Goal: Information Seeking & Learning: Understand process/instructions

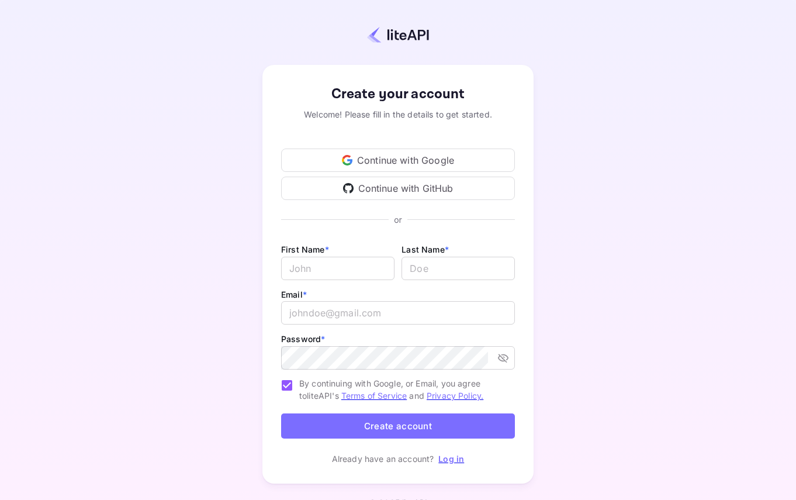
click at [411, 157] on div "Continue with Google" at bounding box center [398, 159] width 234 height 23
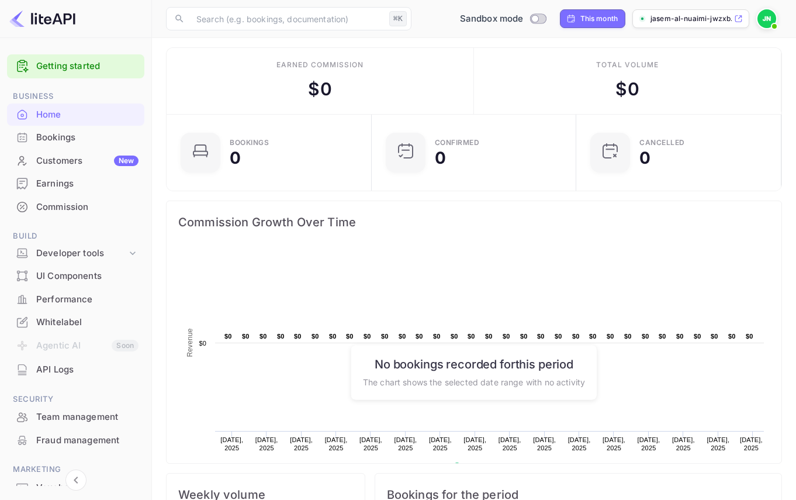
click at [703, 17] on p "jasem-al-nuaimi-jwzxb...." at bounding box center [690, 18] width 81 height 11
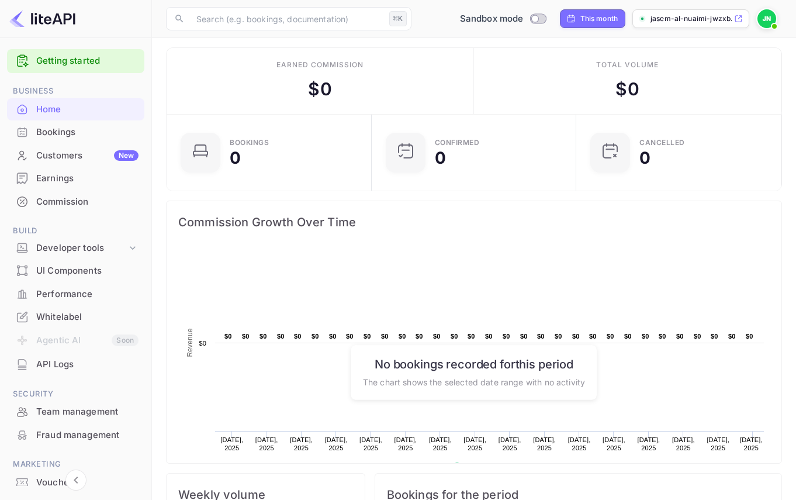
scroll to position [9, 0]
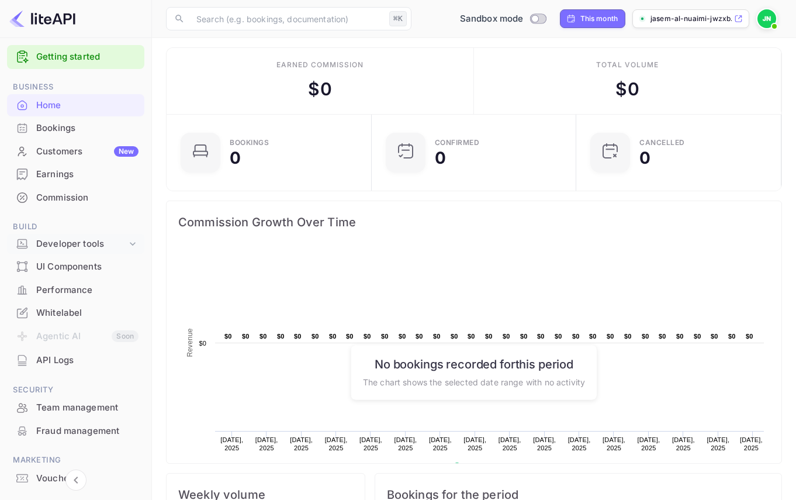
click at [90, 244] on div "Developer tools" at bounding box center [81, 243] width 91 height 13
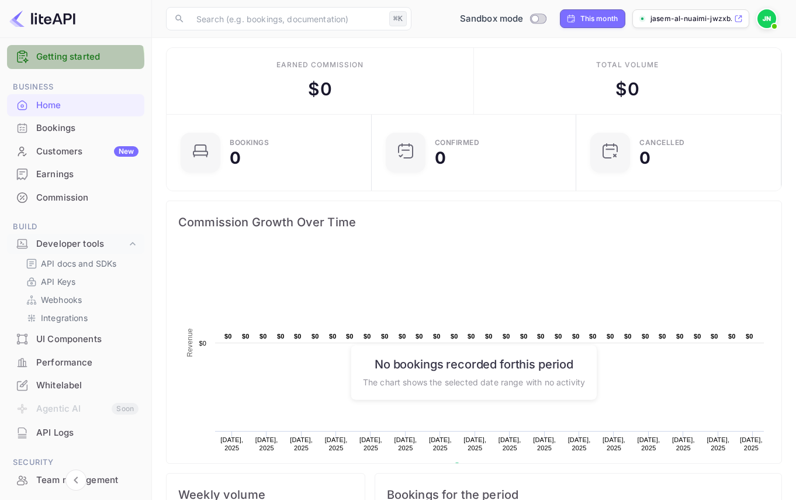
click at [67, 61] on link "Getting started" at bounding box center [87, 56] width 102 height 13
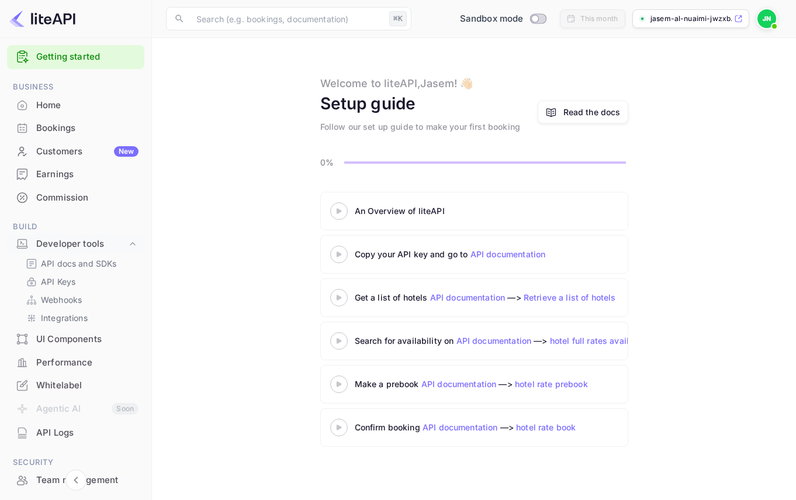
click at [504, 251] on link "API documentation" at bounding box center [507, 254] width 75 height 10
click at [68, 262] on p "API docs and SDKs" at bounding box center [79, 263] width 76 height 12
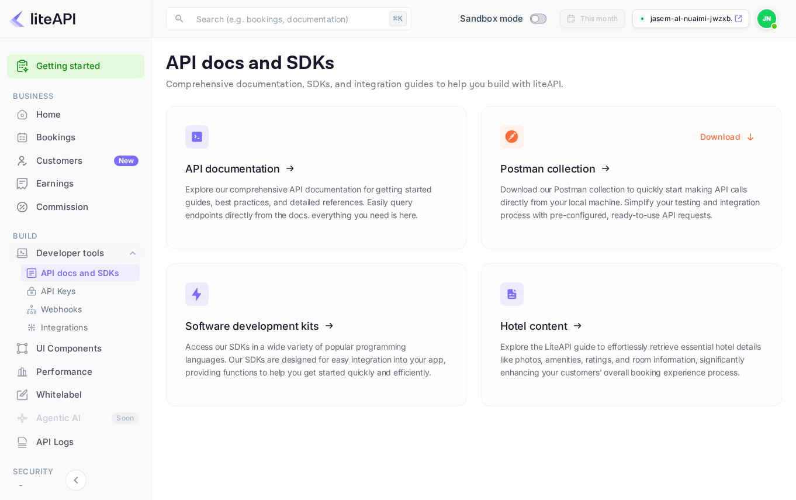
click at [767, 20] on img at bounding box center [766, 18] width 19 height 19
click at [144, 102] on div at bounding box center [398, 250] width 796 height 500
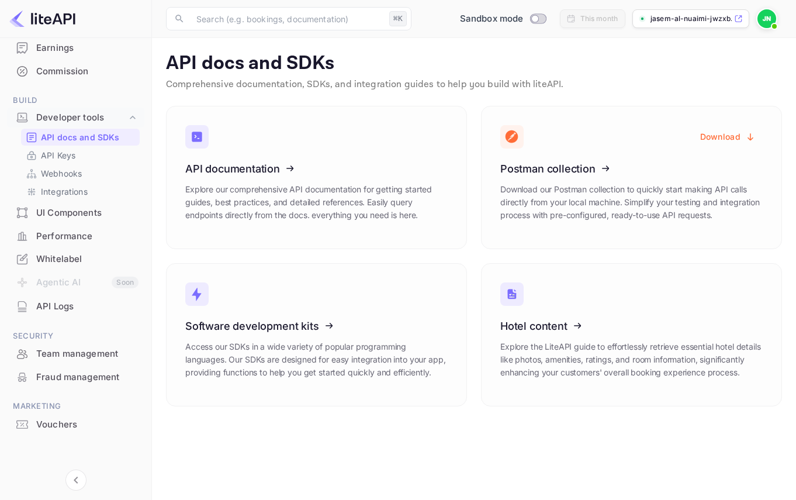
scroll to position [136, 0]
click at [63, 260] on div "Whitelabel" at bounding box center [87, 258] width 102 height 13
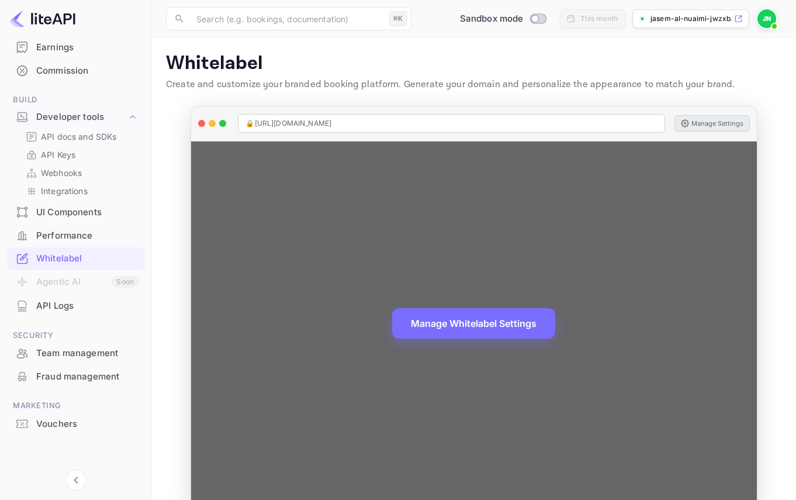
click at [720, 125] on button "Manage Settings" at bounding box center [711, 123] width 75 height 16
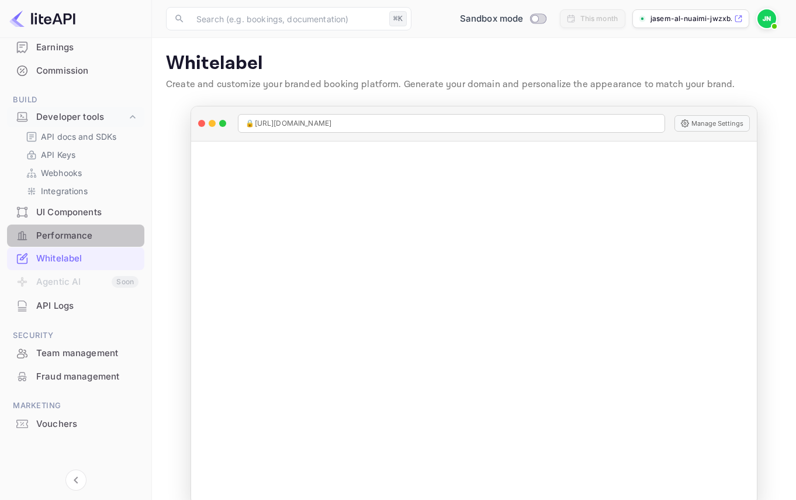
click at [79, 236] on div "Performance" at bounding box center [87, 235] width 102 height 13
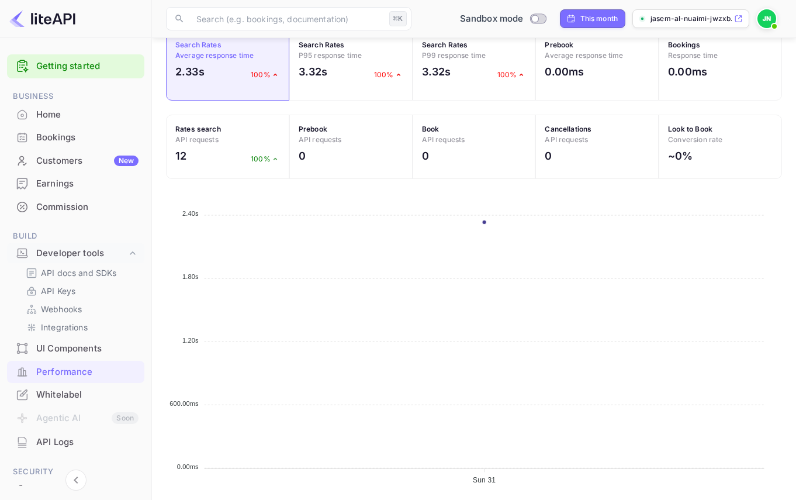
scroll to position [136, 0]
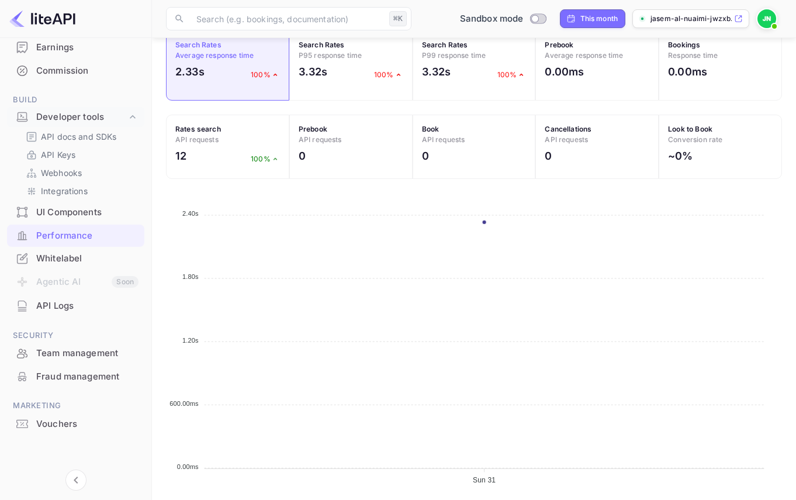
click at [44, 419] on div "Vouchers" at bounding box center [87, 423] width 102 height 13
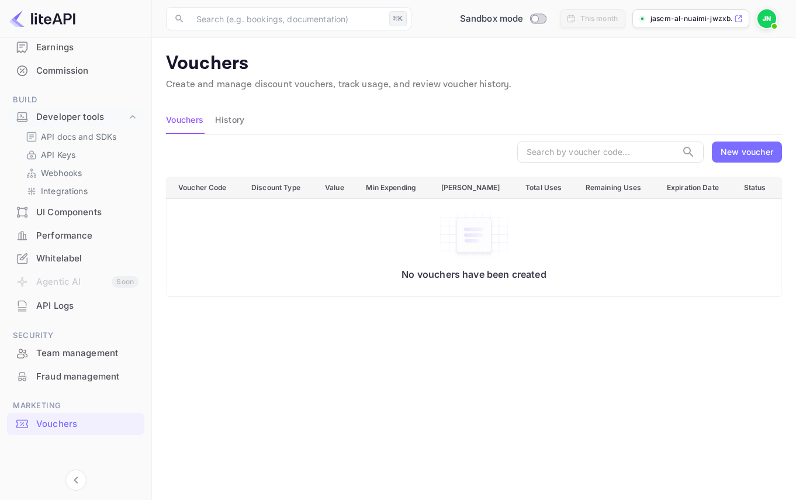
click at [726, 155] on div "New voucher" at bounding box center [746, 151] width 53 height 12
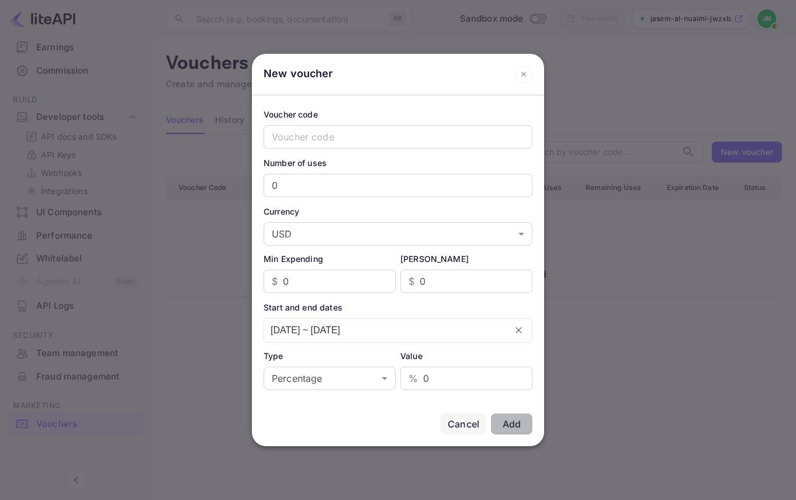
click at [520, 72] on icon at bounding box center [524, 74] width 18 height 18
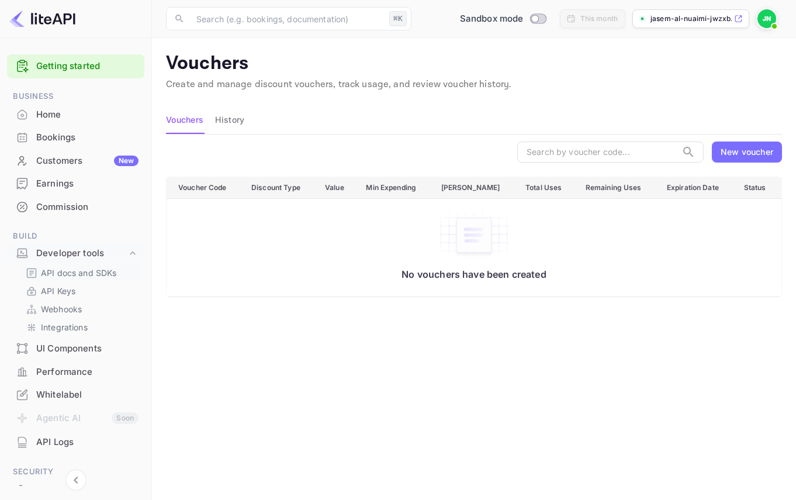
click at [64, 273] on p "API docs and SDKs" at bounding box center [79, 272] width 76 height 12
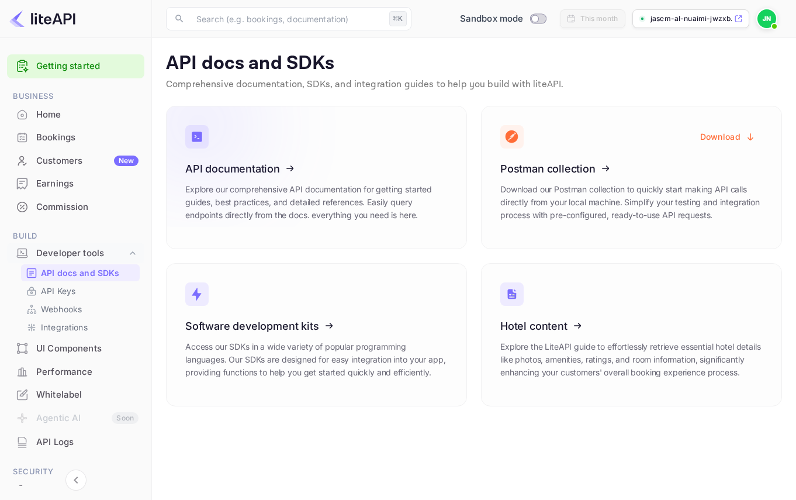
click at [265, 195] on icon at bounding box center [258, 166] width 182 height 120
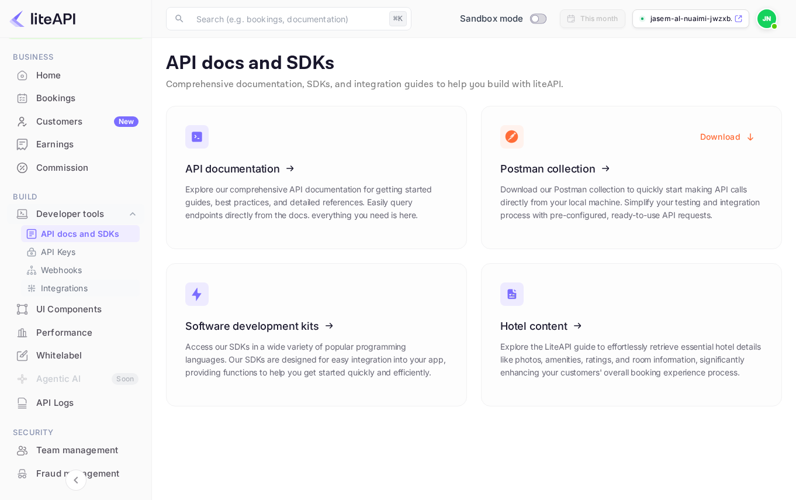
scroll to position [41, 0]
click at [74, 307] on div "UI Components" at bounding box center [87, 307] width 102 height 13
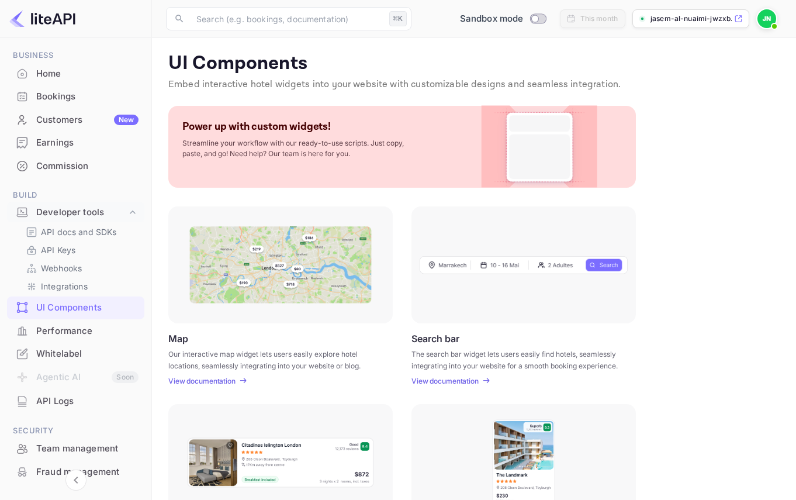
click at [448, 333] on p "Search bar" at bounding box center [435, 337] width 48 height 11
click at [439, 379] on p "View documentation" at bounding box center [444, 380] width 67 height 9
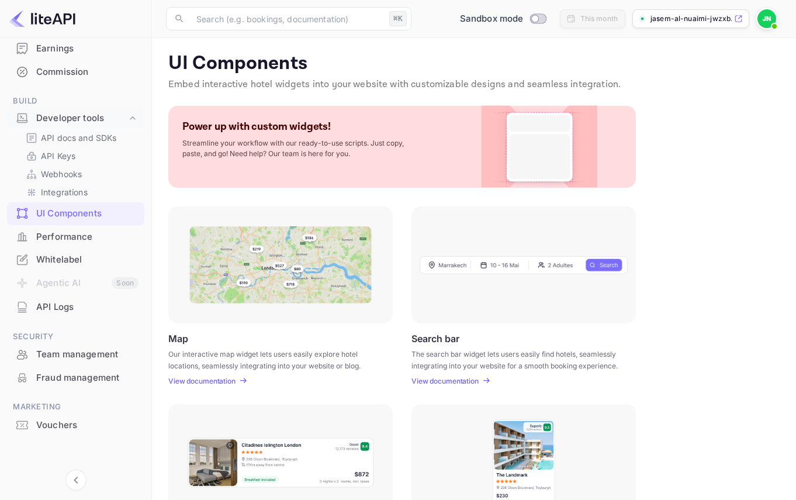
scroll to position [136, 0]
click at [181, 346] on div "Map Our interactive map widget lets users easily explore hotel locations, seaml…" at bounding box center [280, 358] width 224 height 53
click at [196, 376] on p "View documentation" at bounding box center [201, 380] width 67 height 9
click at [53, 158] on p "API Keys" at bounding box center [58, 154] width 34 height 12
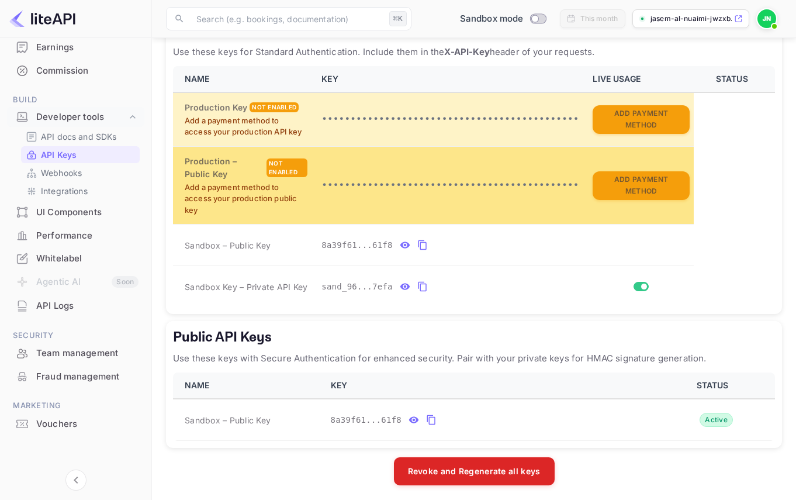
scroll to position [251, 0]
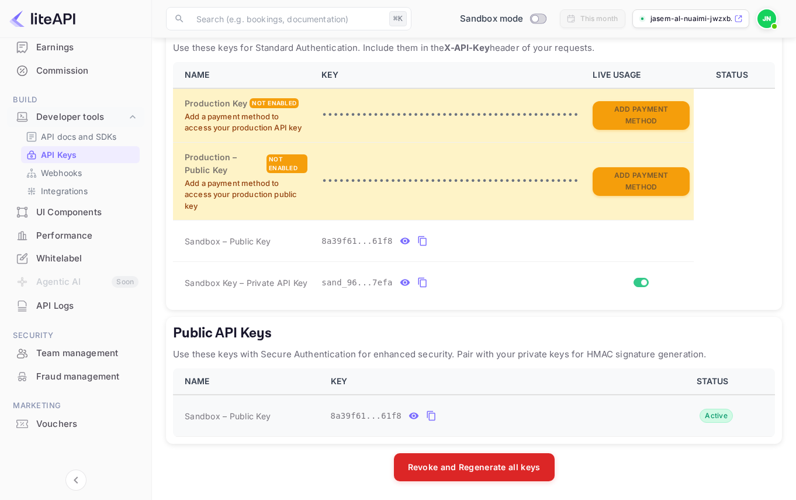
click at [429, 412] on icon "public api keys table" at bounding box center [431, 415] width 11 height 14
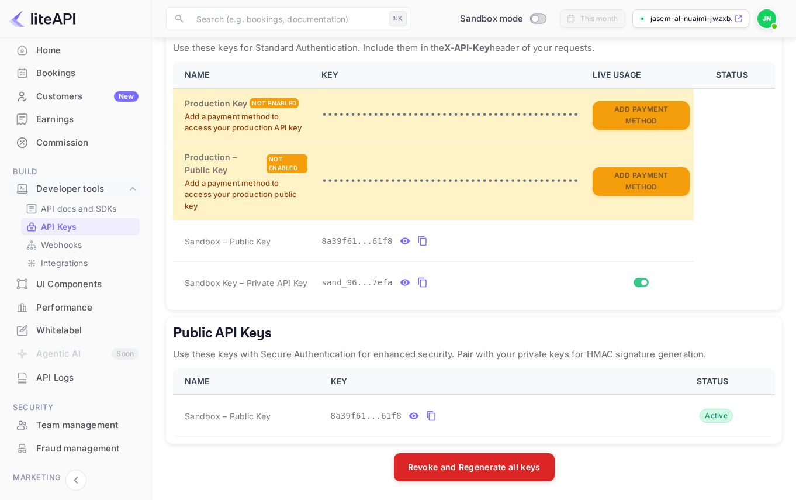
scroll to position [65, 0]
click at [70, 329] on div "Whitelabel" at bounding box center [87, 329] width 102 height 13
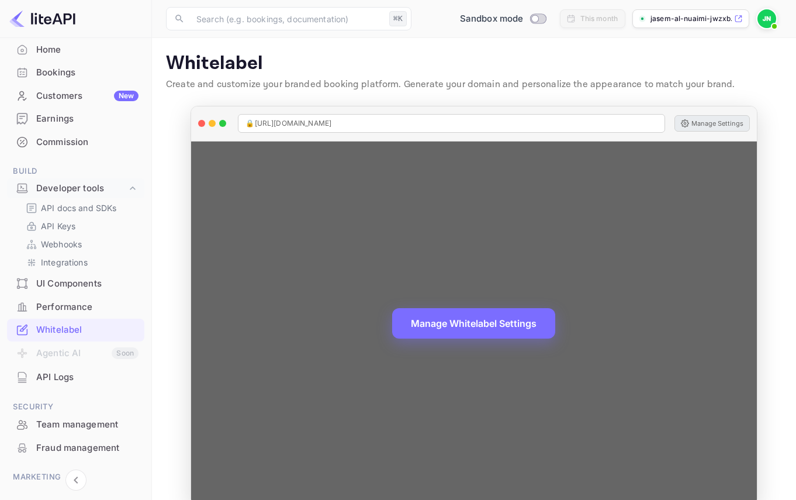
click at [714, 123] on button "Manage Settings" at bounding box center [711, 123] width 75 height 16
